Goal: Download file/media

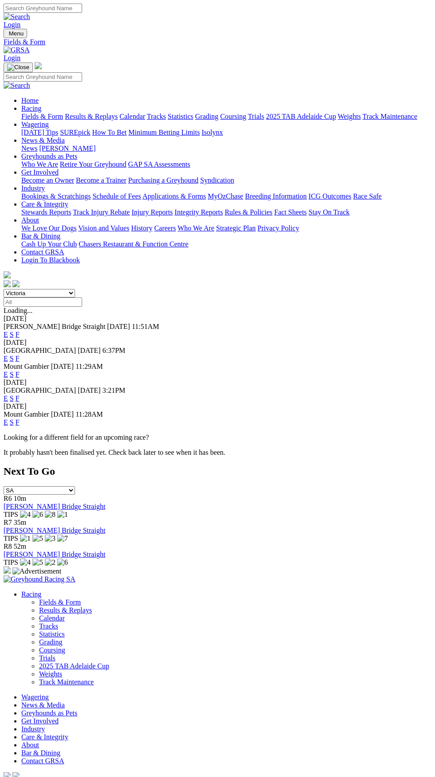
select select "VIC"
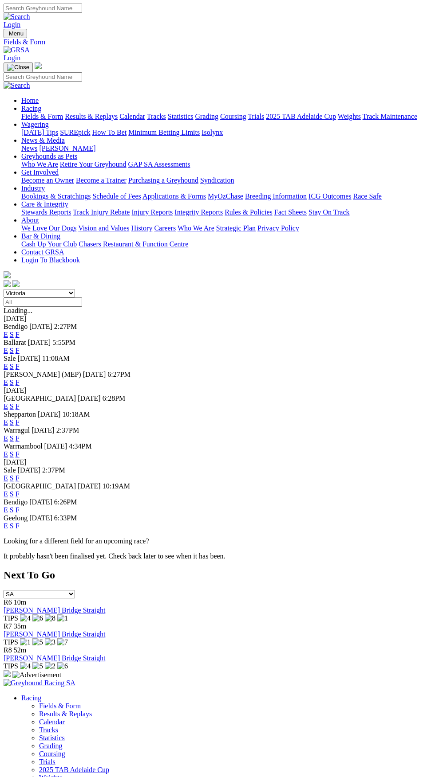
click at [20, 363] on link "F" at bounding box center [18, 367] width 4 height 8
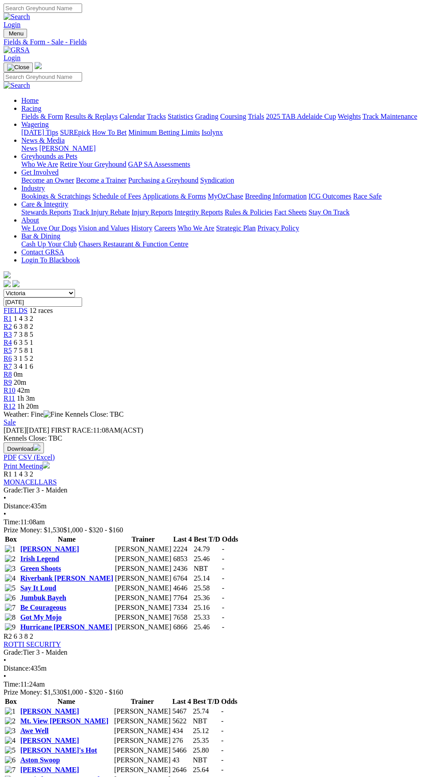
click at [40, 444] on img "button" at bounding box center [36, 447] width 7 height 7
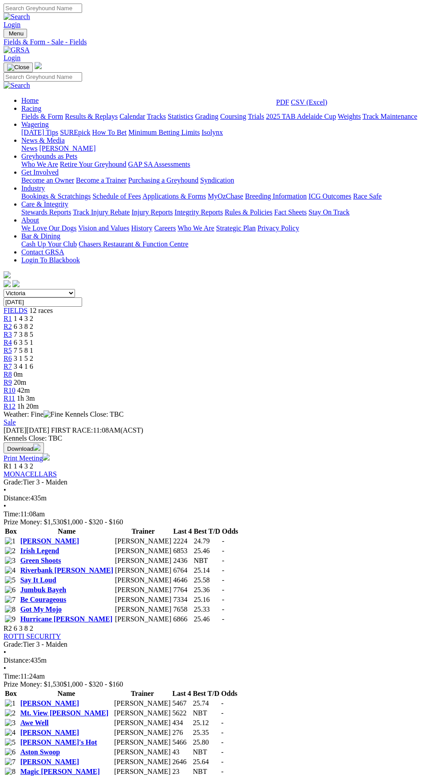
click at [327, 106] on link "CSV (Excel)" at bounding box center [308, 102] width 36 height 8
